Goal: Task Accomplishment & Management: Use online tool/utility

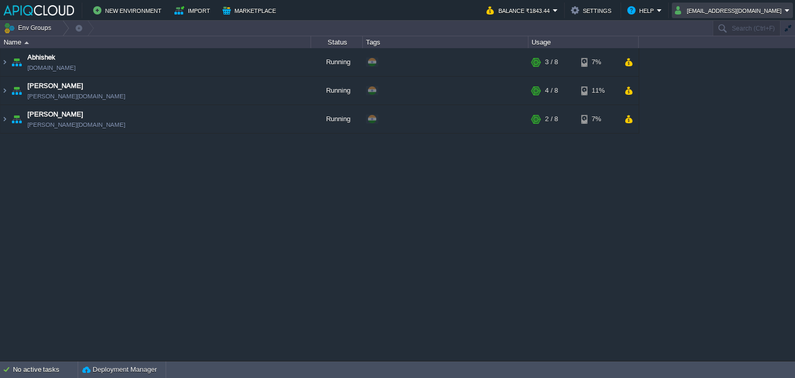
click at [740, 9] on button "[EMAIL_ADDRESS][DOMAIN_NAME]" at bounding box center [730, 10] width 110 height 12
click at [728, 54] on span "Sign out" at bounding box center [727, 55] width 25 height 8
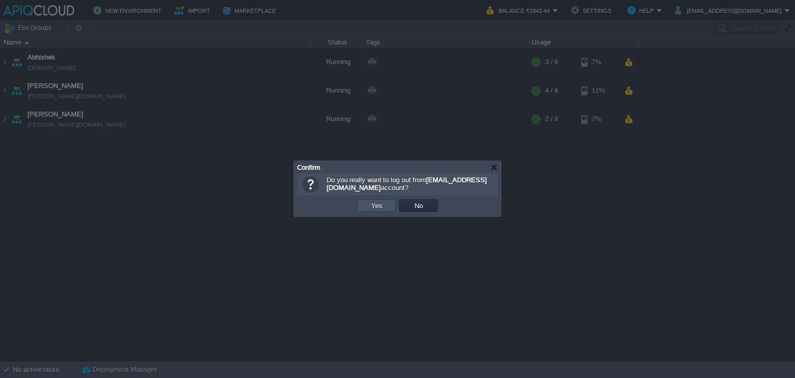
click at [375, 206] on button "Yes" at bounding box center [377, 205] width 18 height 9
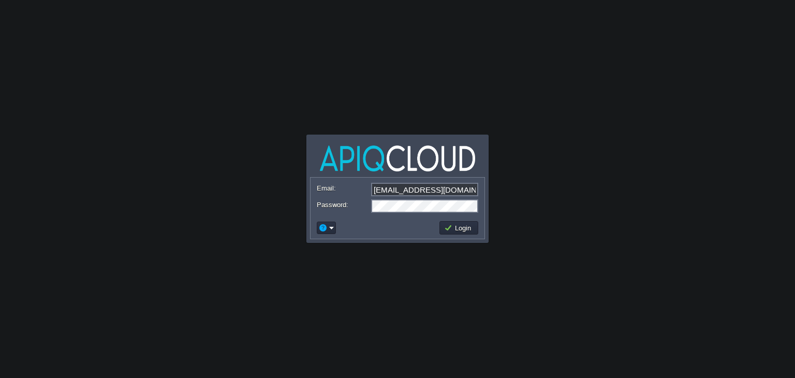
click at [427, 191] on input "[EMAIL_ADDRESS][DOMAIN_NAME]" at bounding box center [424, 189] width 107 height 13
type input "[EMAIL_ADDRESS][DOMAIN_NAME]"
click at [464, 228] on button "Login" at bounding box center [459, 227] width 30 height 9
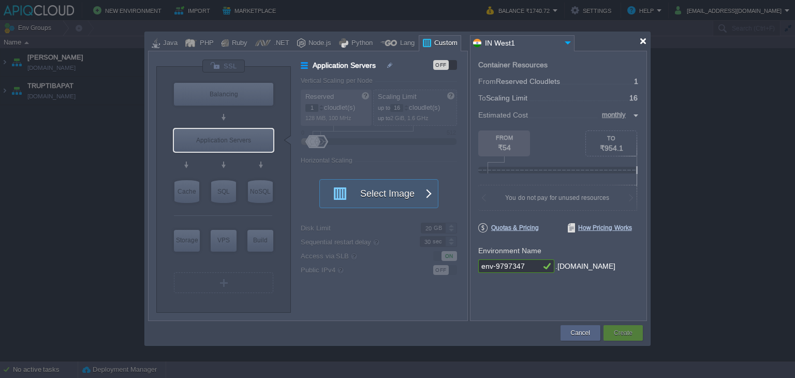
click at [643, 40] on div at bounding box center [643, 41] width 8 height 8
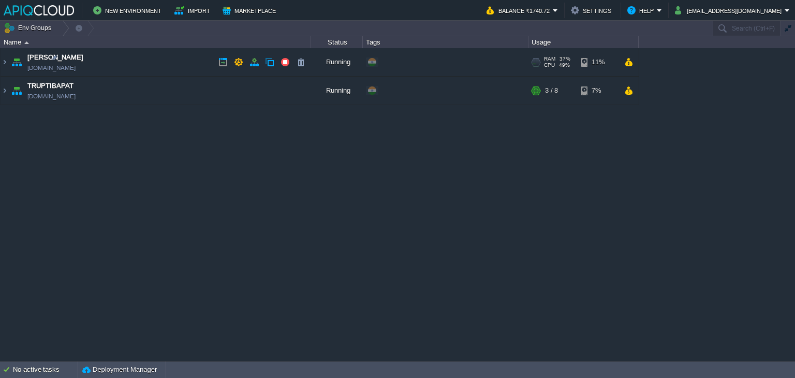
click at [153, 66] on td "Anand [DOMAIN_NAME]" at bounding box center [156, 62] width 311 height 28
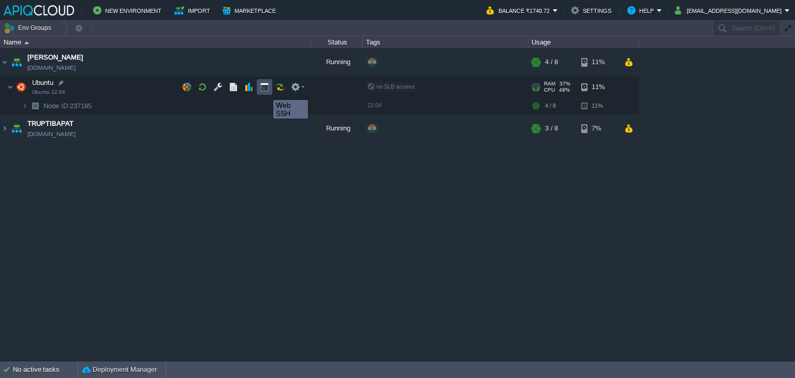
click at [266, 91] on button "button" at bounding box center [264, 86] width 9 height 9
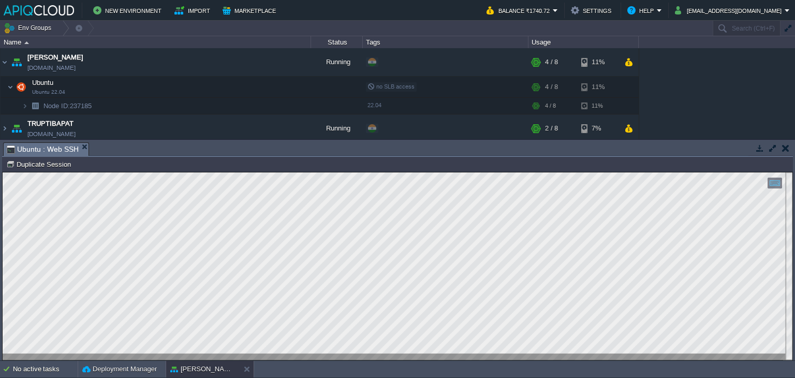
type input "#000000"
click at [784, 149] on button "button" at bounding box center [785, 147] width 7 height 9
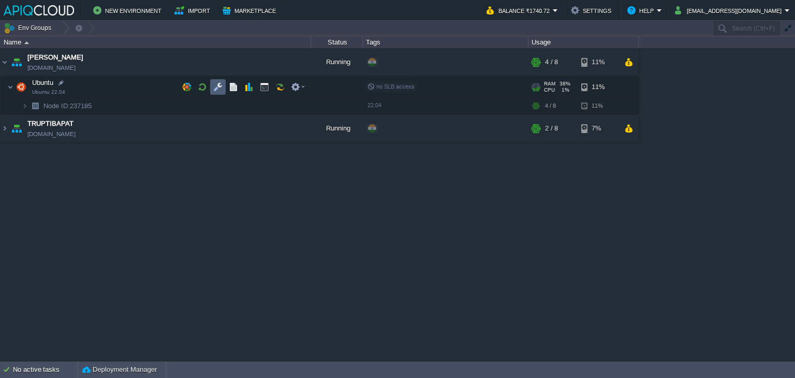
click at [215, 82] on button "button" at bounding box center [217, 86] width 9 height 9
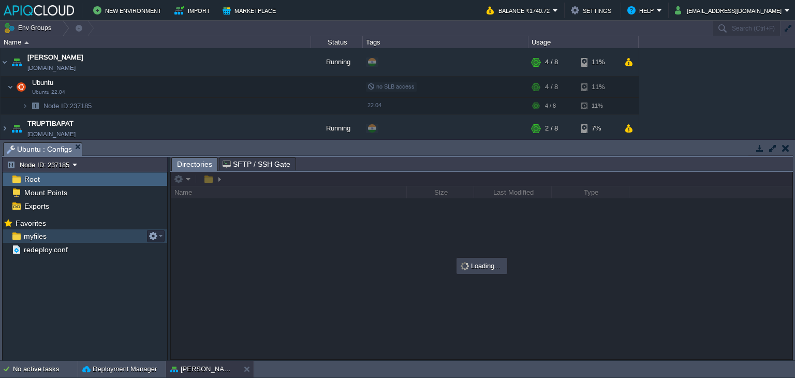
click at [31, 235] on span "myfiles" at bounding box center [35, 235] width 26 height 9
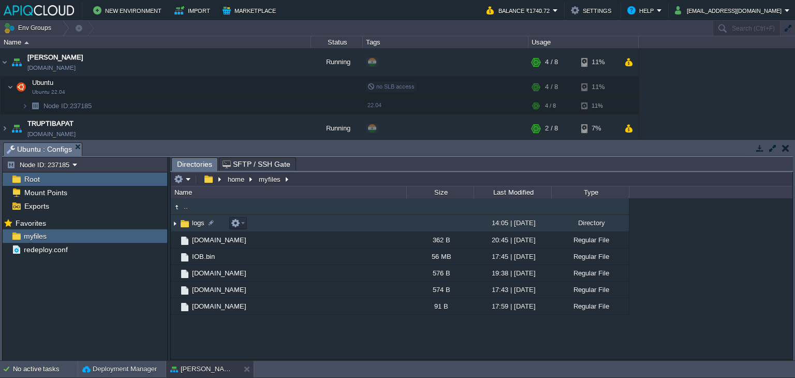
click at [176, 227] on img at bounding box center [175, 223] width 8 height 16
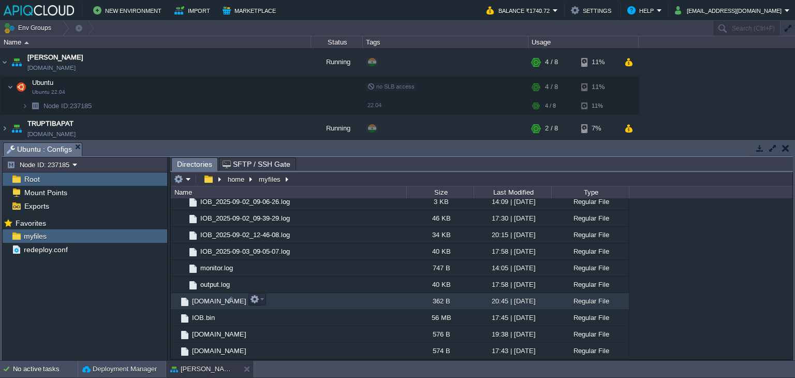
scroll to position [104, 0]
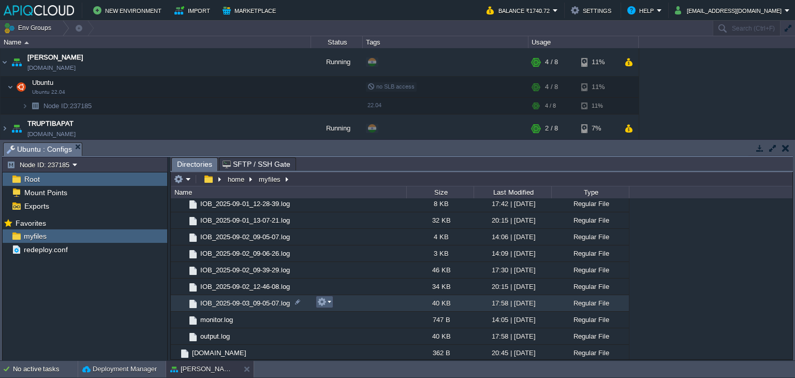
click at [329, 303] on em at bounding box center [324, 301] width 14 height 9
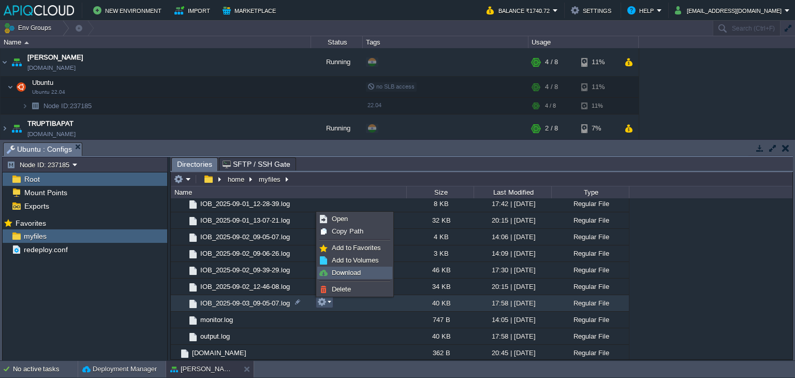
click at [348, 272] on span "Download" at bounding box center [346, 273] width 29 height 8
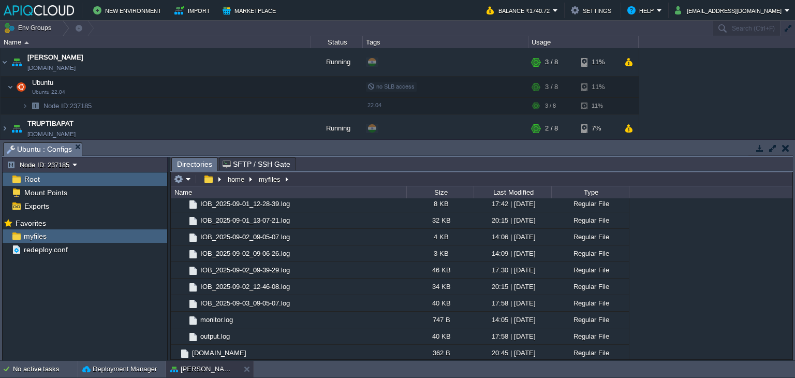
click at [783, 148] on button "button" at bounding box center [785, 147] width 7 height 9
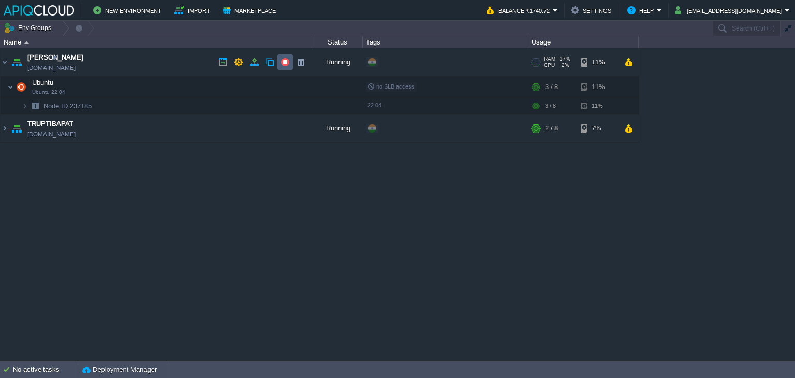
click at [285, 61] on button "button" at bounding box center [285, 61] width 9 height 9
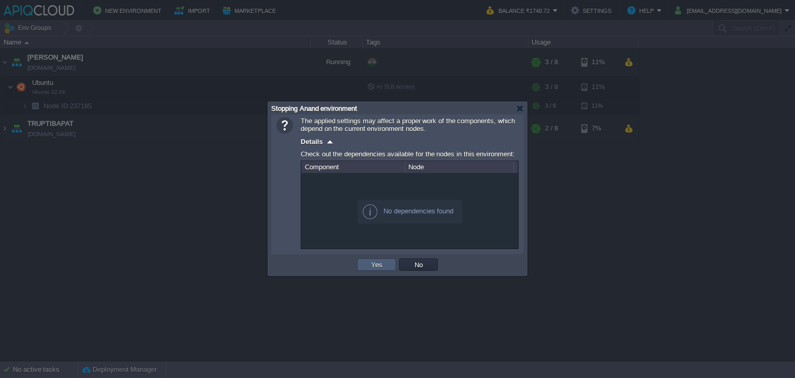
click at [370, 261] on button "Yes" at bounding box center [377, 264] width 18 height 9
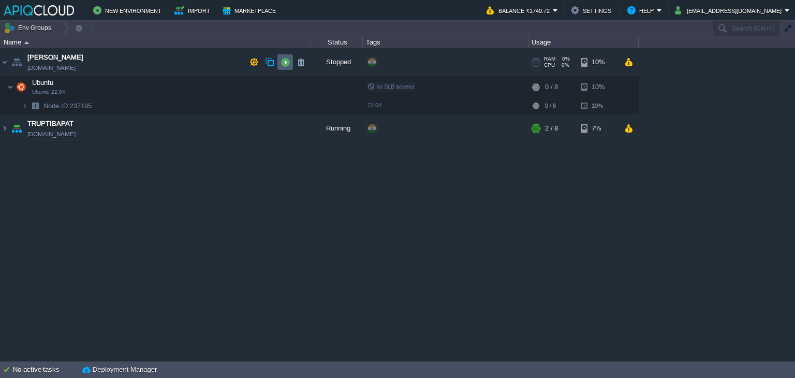
click at [284, 61] on button "button" at bounding box center [285, 61] width 9 height 9
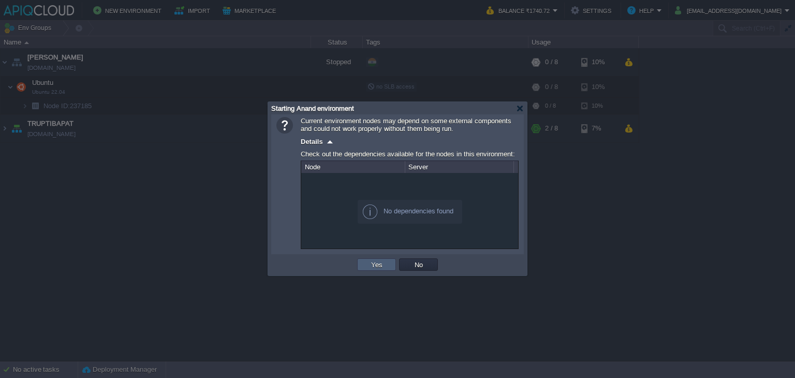
click at [374, 261] on button "Yes" at bounding box center [377, 264] width 18 height 9
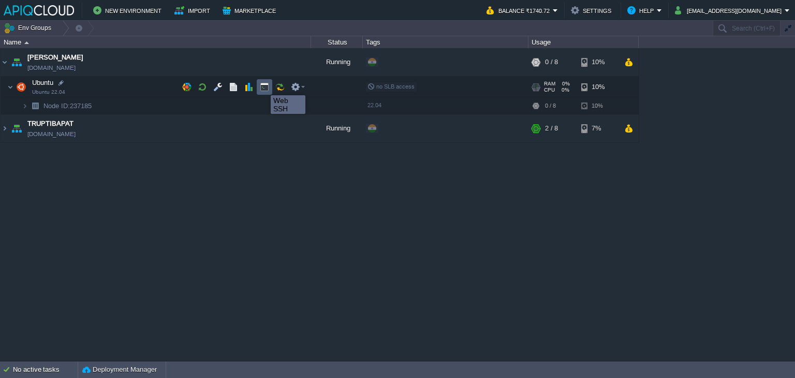
click at [263, 86] on button "button" at bounding box center [264, 86] width 9 height 9
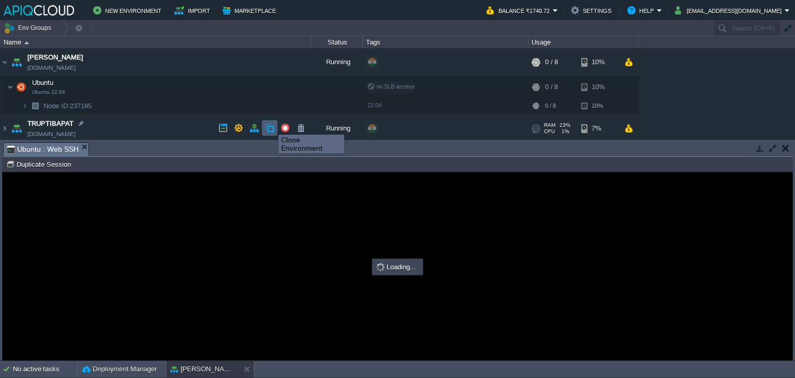
scroll to position [0, 0]
type input "#000000"
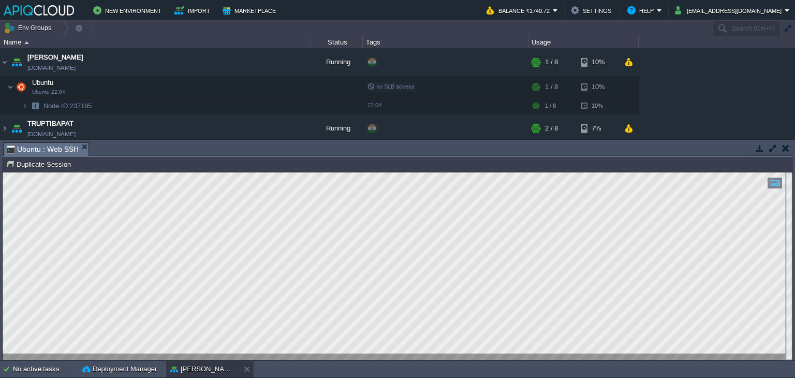
click at [785, 146] on button "button" at bounding box center [785, 147] width 7 height 9
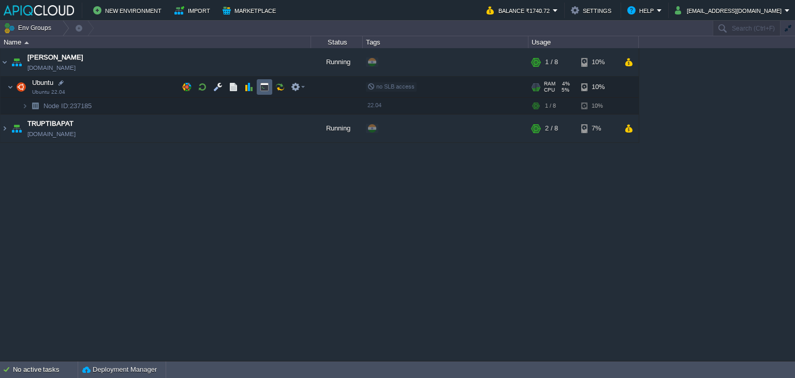
click at [262, 86] on button "button" at bounding box center [264, 86] width 9 height 9
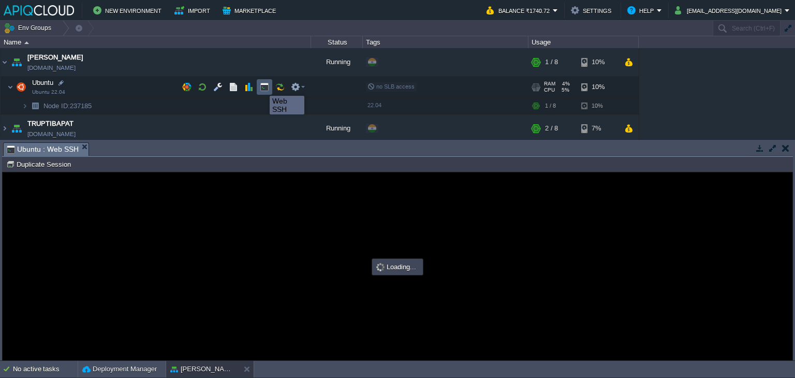
type input "#000000"
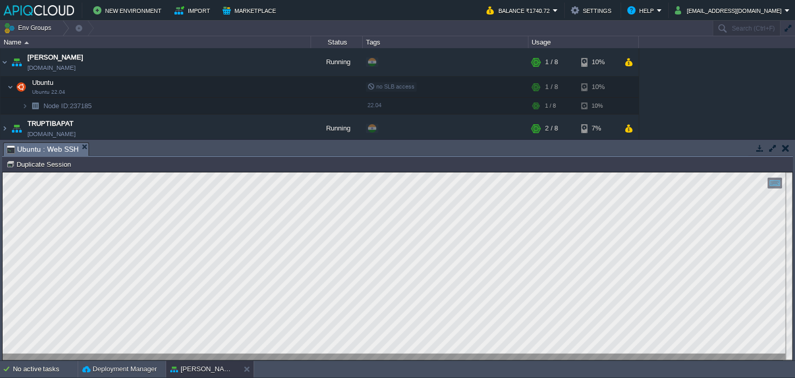
click at [783, 145] on button "button" at bounding box center [785, 147] width 7 height 9
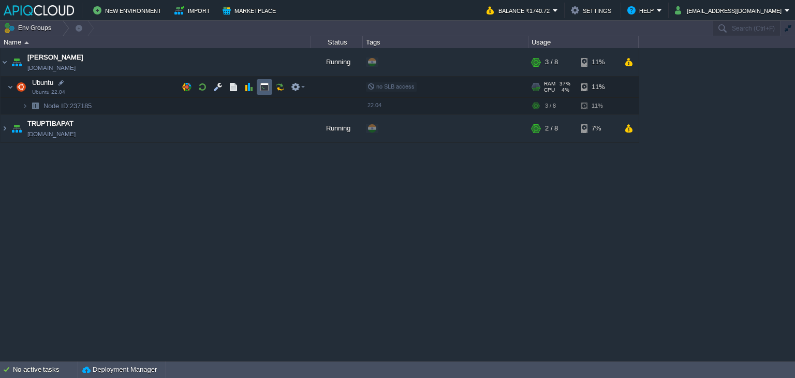
click at [268, 86] on button "button" at bounding box center [264, 86] width 9 height 9
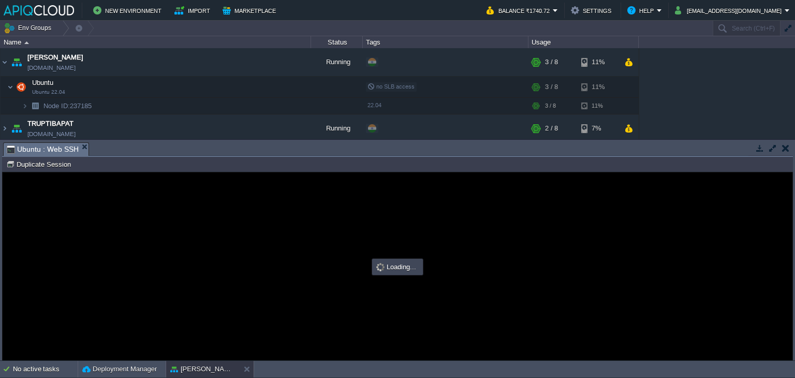
type input "#000000"
